Goal: Complete application form

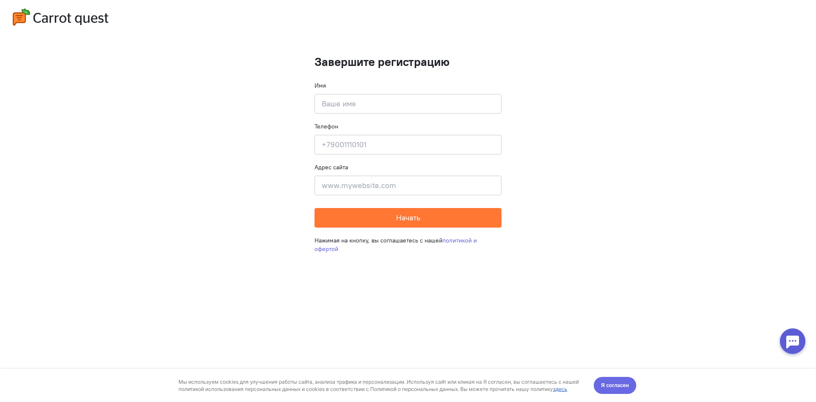
click at [616, 386] on span "Я согласен" at bounding box center [615, 385] width 28 height 9
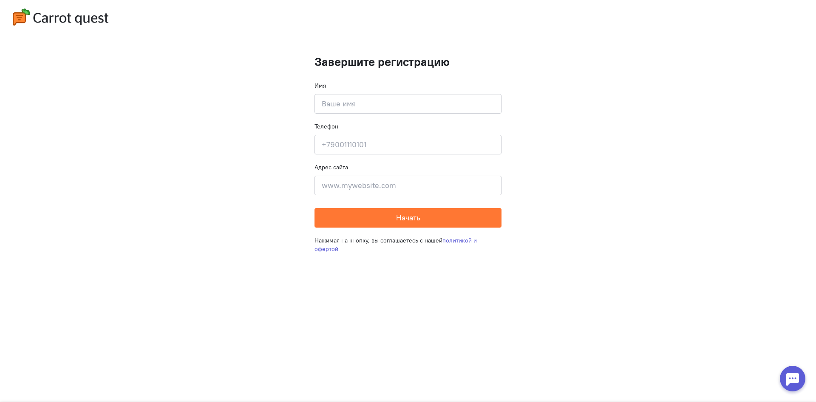
click at [374, 107] on input at bounding box center [408, 104] width 187 height 20
type input "[PERSON_NAME]"
type input "[PHONE_NUMBER]"
drag, startPoint x: 412, startPoint y: 186, endPoint x: 272, endPoint y: 175, distance: 140.3
click at [272, 175] on cq-completion-registration "Завершите регистрацию Имя [PERSON_NAME] Телефон [PHONE_NUMBER] Адрес сайта ples…" at bounding box center [408, 201] width 816 height 402
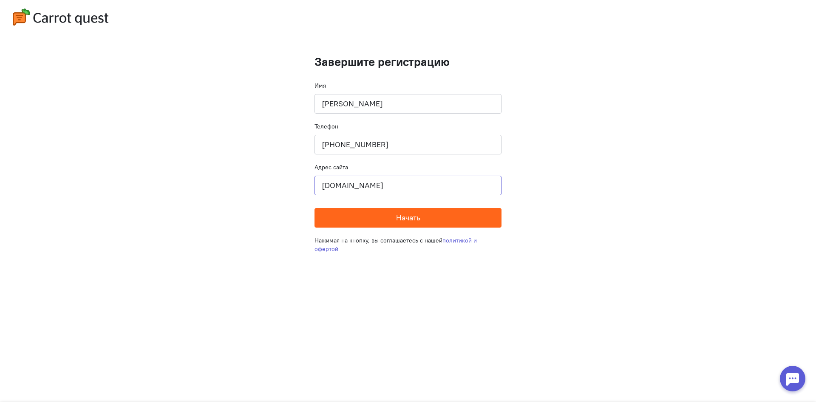
type input "[DOMAIN_NAME]"
click at [416, 215] on span "Начать" at bounding box center [408, 218] width 24 height 10
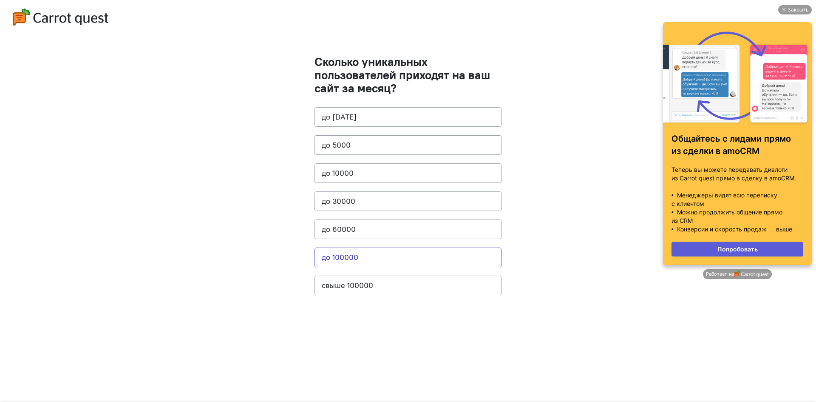
click at [371, 253] on button "до 100000" at bounding box center [408, 257] width 187 height 20
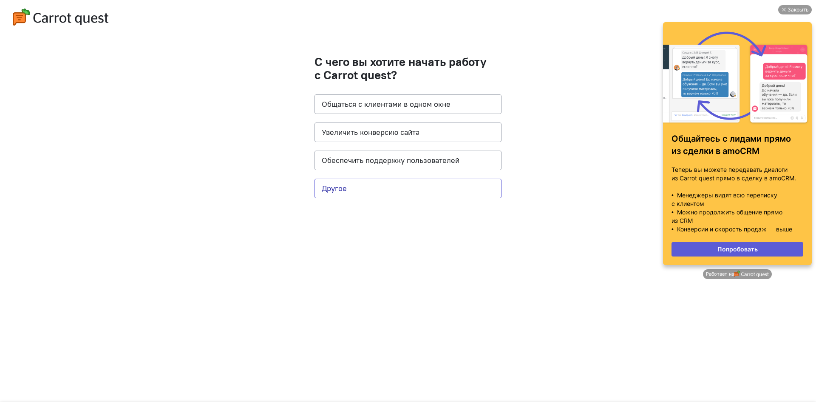
click at [363, 193] on button "Другое" at bounding box center [408, 189] width 187 height 20
